Goal: Check status: Check status

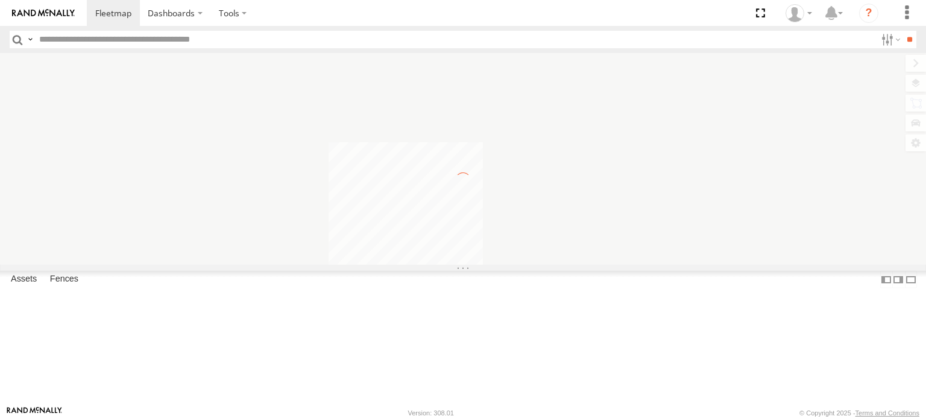
click at [0, 0] on span "Asset" at bounding box center [0, 0] width 0 height 0
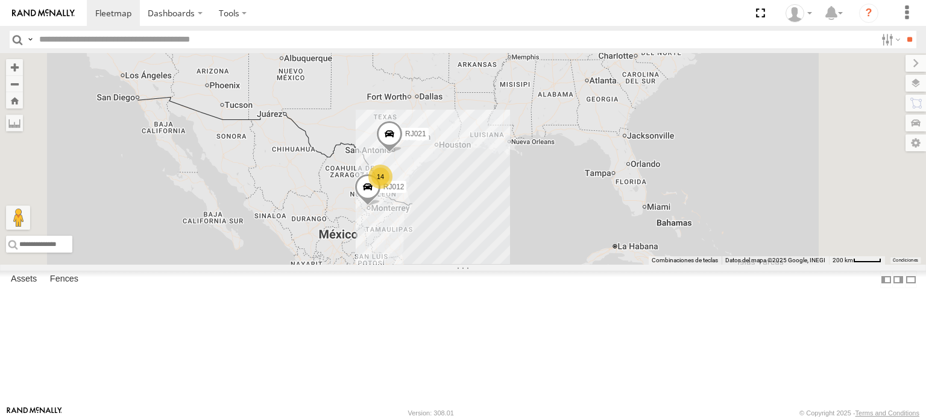
click at [0, 0] on div "RACING CARGO" at bounding box center [0, 0] width 0 height 0
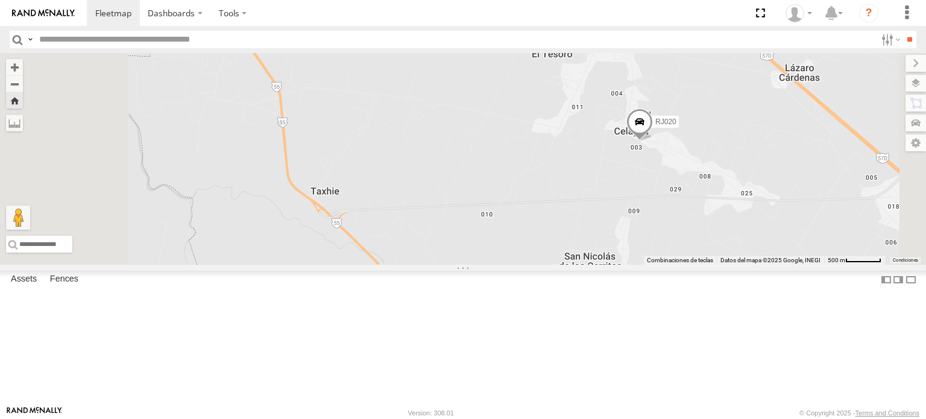
click at [699, 221] on div "RJ020" at bounding box center [463, 159] width 926 height 212
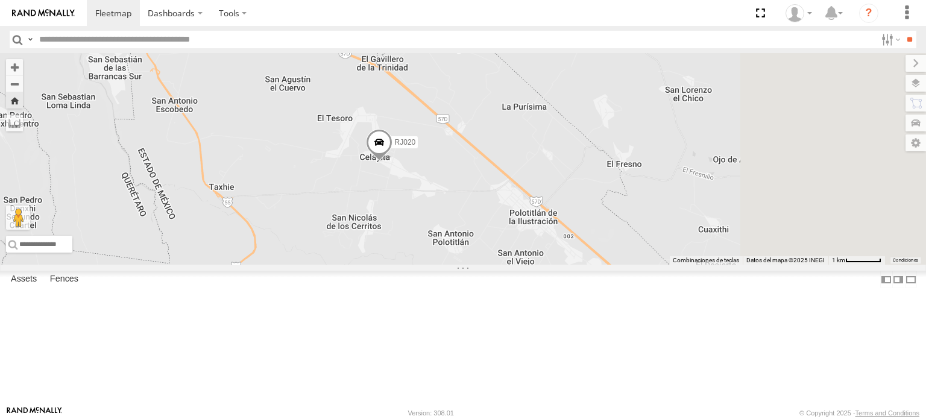
drag, startPoint x: 784, startPoint y: 251, endPoint x: 564, endPoint y: 267, distance: 220.5
click at [564, 265] on div "RJ020" at bounding box center [463, 159] width 926 height 212
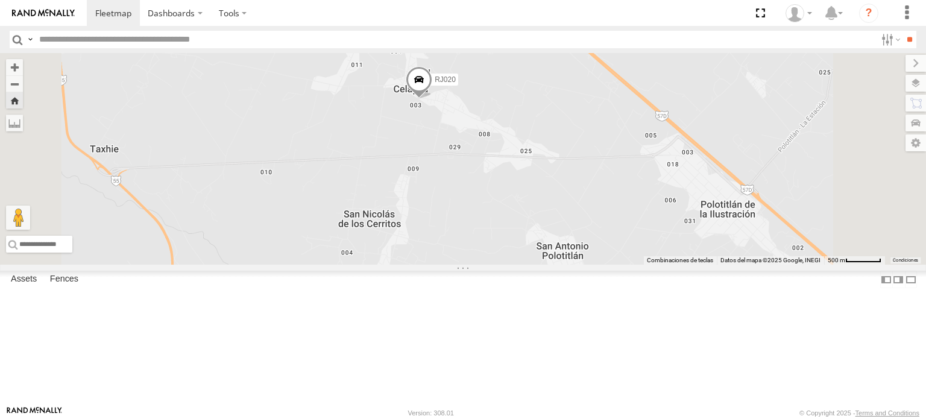
click at [0, 0] on div "RJ020 RACING CARGO" at bounding box center [0, 0] width 0 height 0
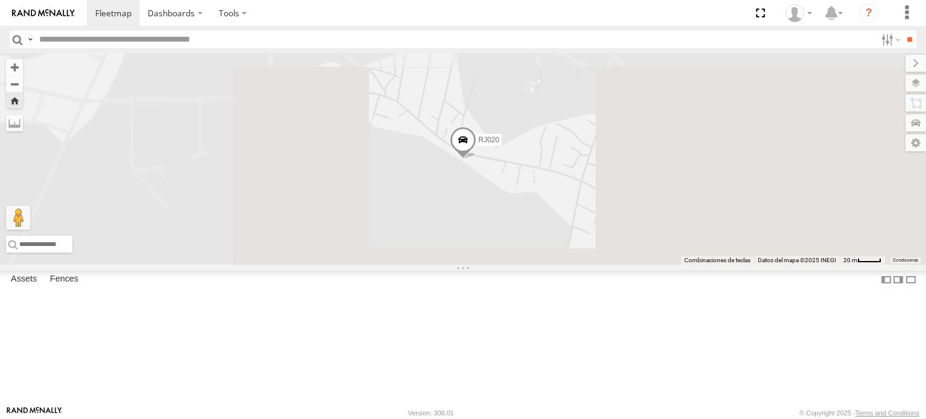
click at [0, 0] on div "RJ020" at bounding box center [0, 0] width 0 height 0
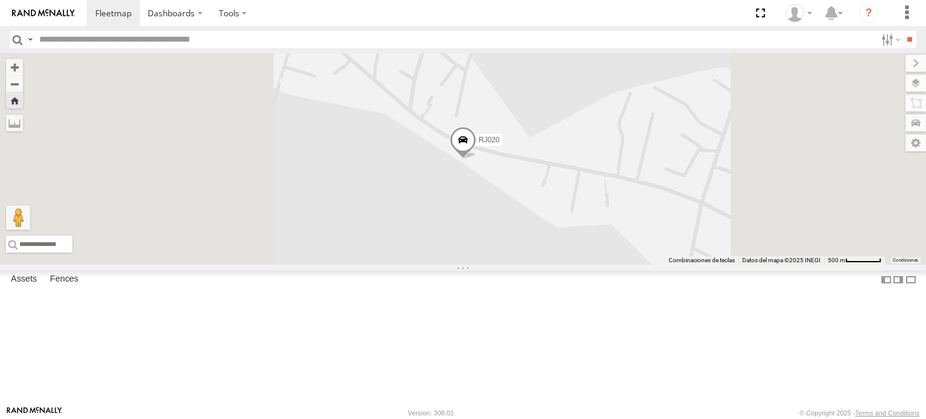
click at [0, 0] on div "RJ020" at bounding box center [0, 0] width 0 height 0
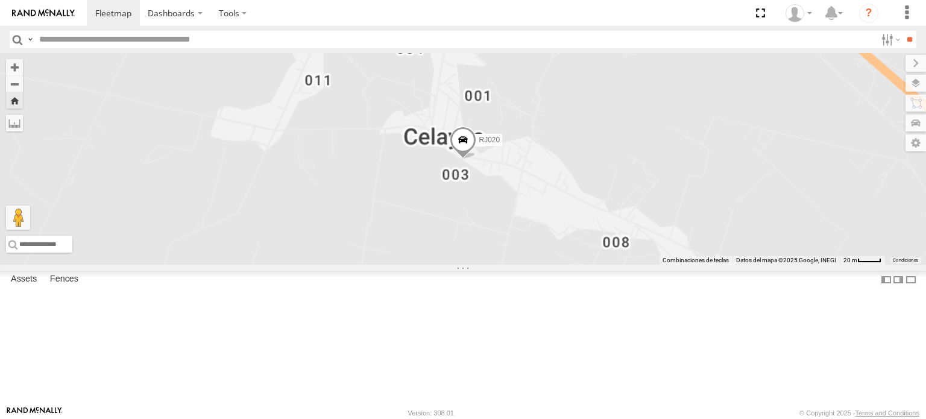
click at [0, 0] on div "RJ020" at bounding box center [0, 0] width 0 height 0
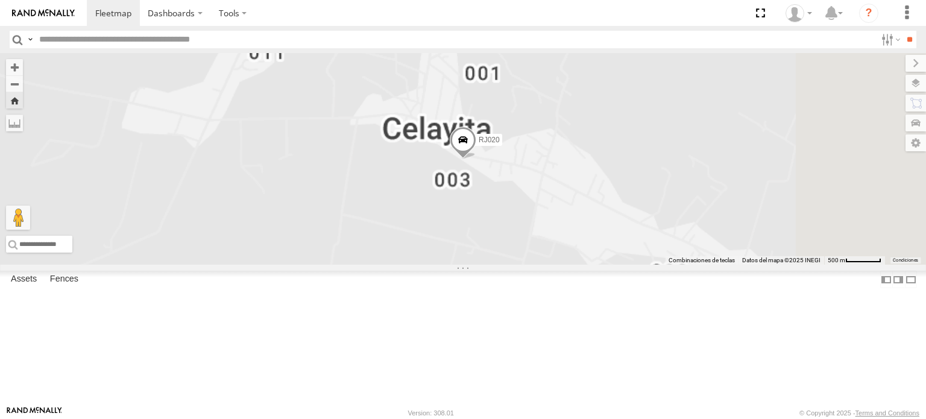
click at [0, 0] on div "RJ020" at bounding box center [0, 0] width 0 height 0
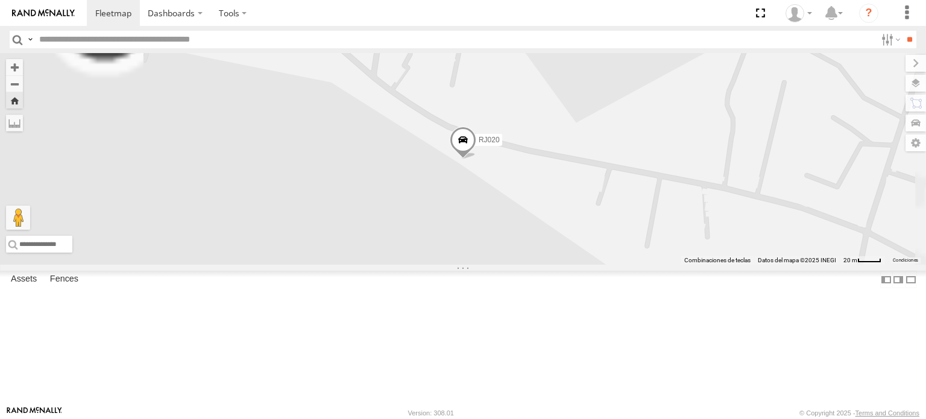
click at [0, 0] on div "RJ020" at bounding box center [0, 0] width 0 height 0
